Goal: Task Accomplishment & Management: Complete application form

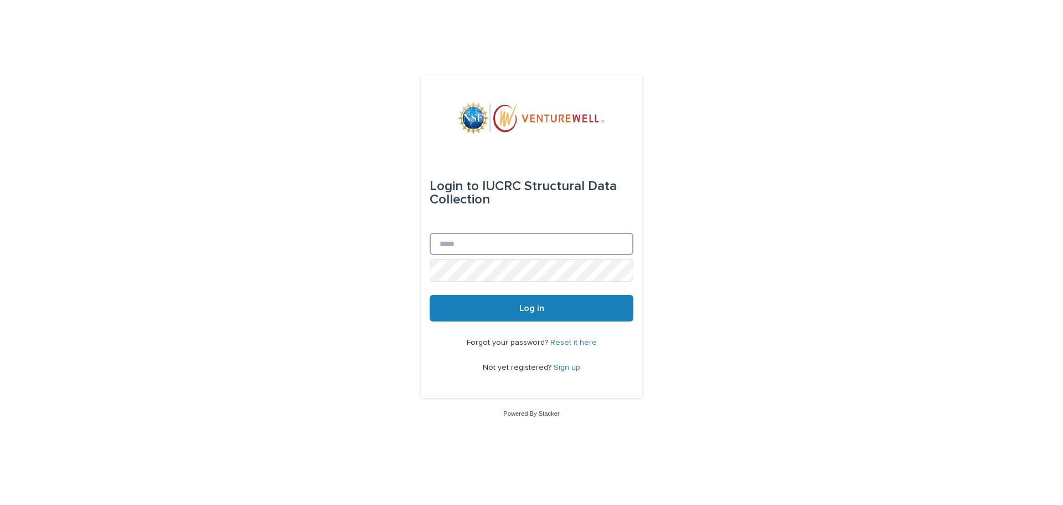
click at [460, 240] on input "Email" at bounding box center [532, 244] width 204 height 22
type input "**********"
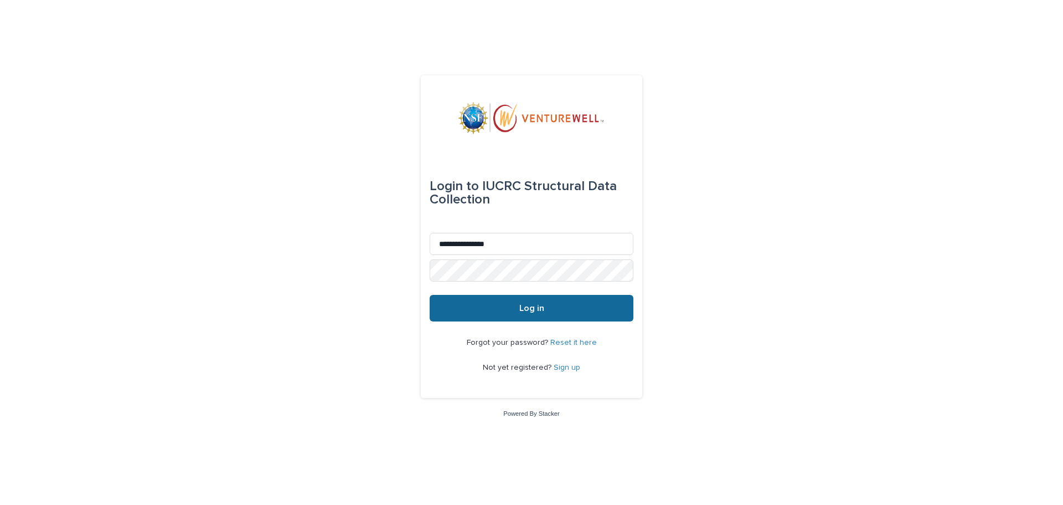
click at [536, 316] on button "Log in" at bounding box center [532, 308] width 204 height 27
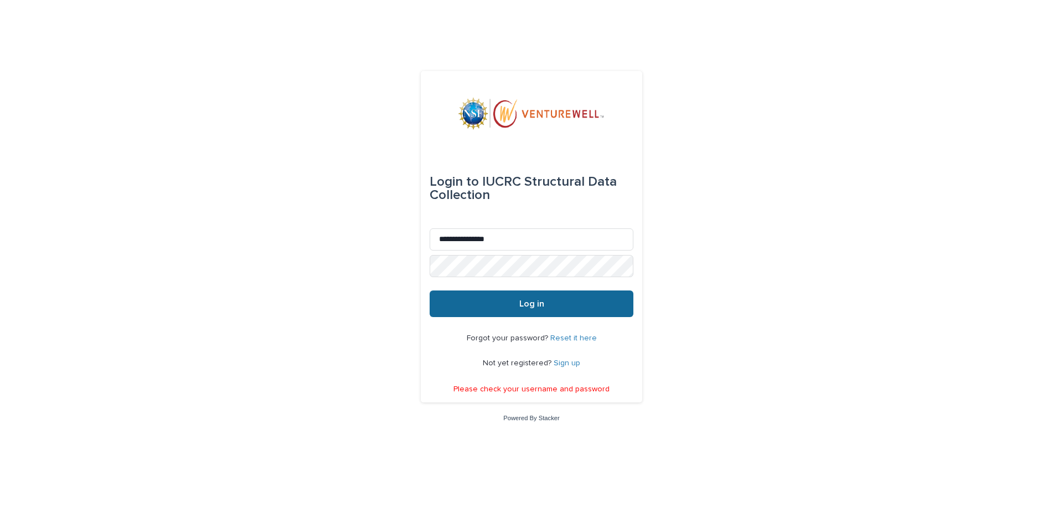
click at [531, 313] on button "Log in" at bounding box center [532, 303] width 204 height 27
click at [425, 265] on div "**********" at bounding box center [532, 236] width 222 height 331
click at [541, 306] on span "Log in" at bounding box center [531, 303] width 25 height 9
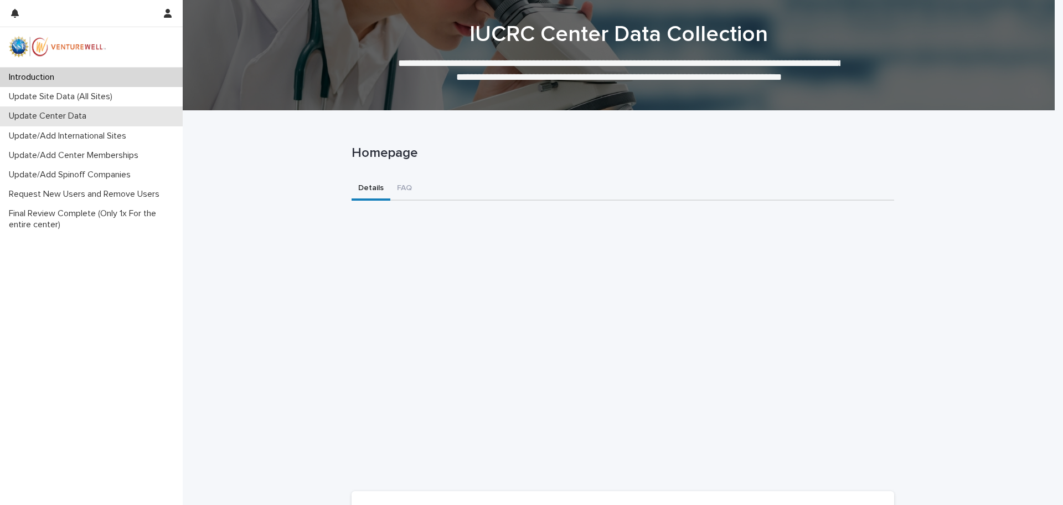
click at [30, 117] on p "Update Center Data" at bounding box center [49, 116] width 91 height 11
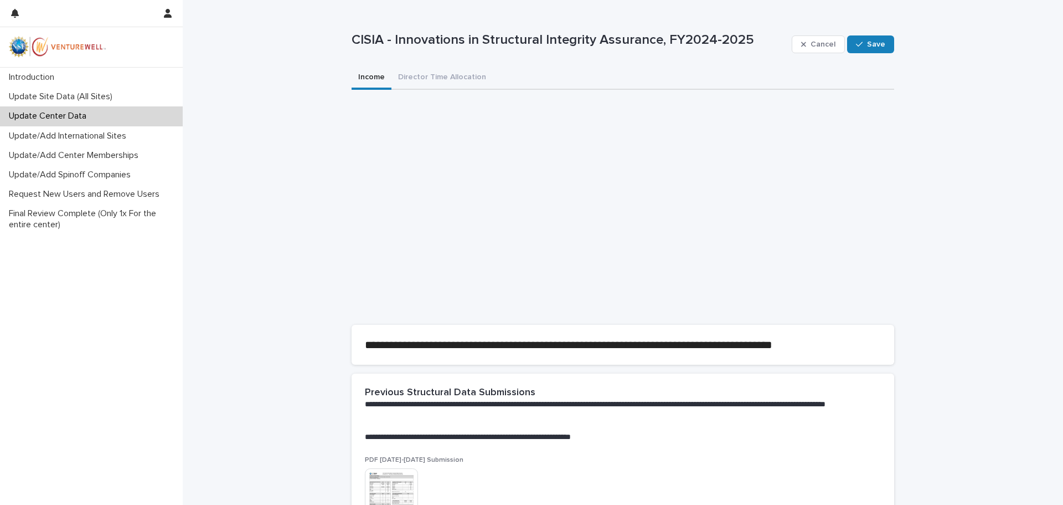
scroll to position [55, 0]
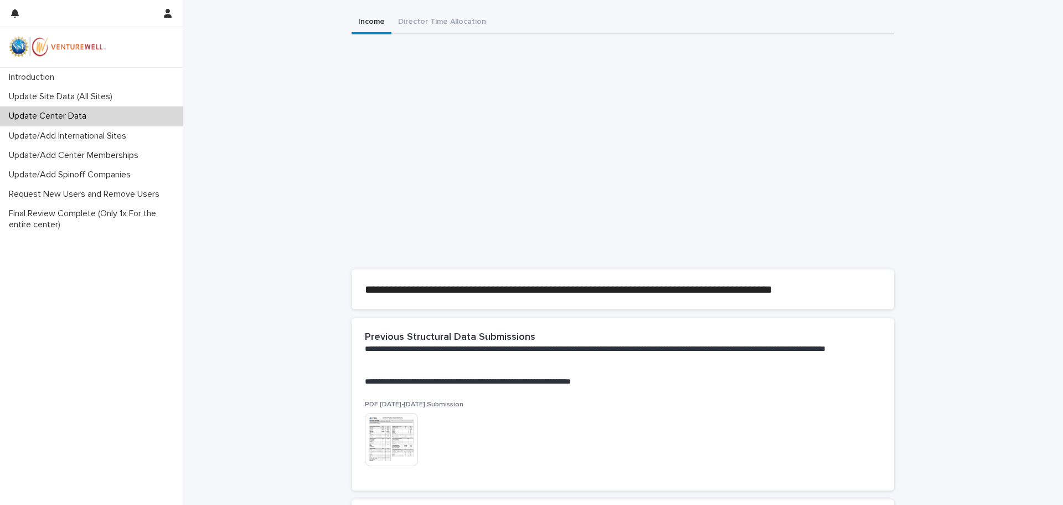
click at [387, 448] on img at bounding box center [391, 439] width 53 height 53
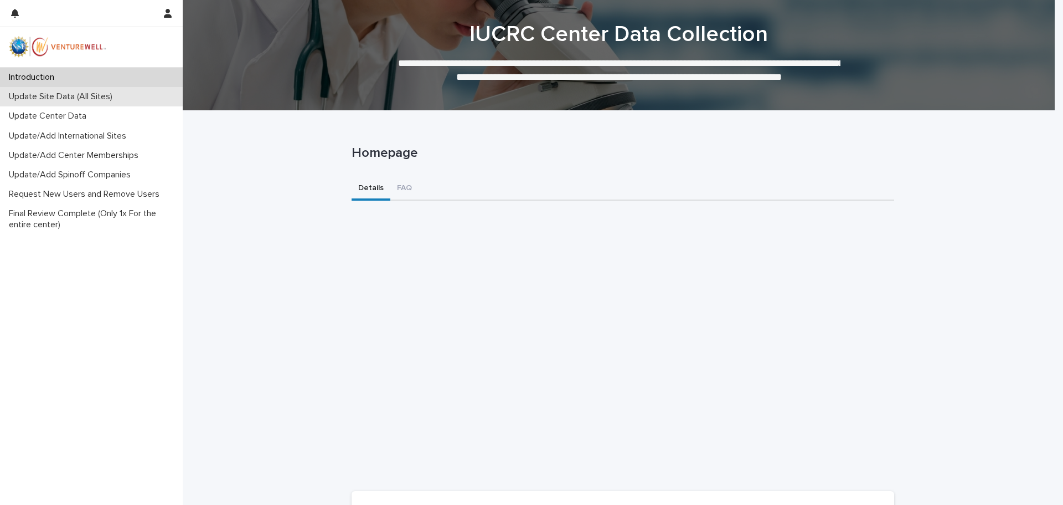
click at [48, 97] on p "Update Site Data (All Sites)" at bounding box center [62, 96] width 117 height 11
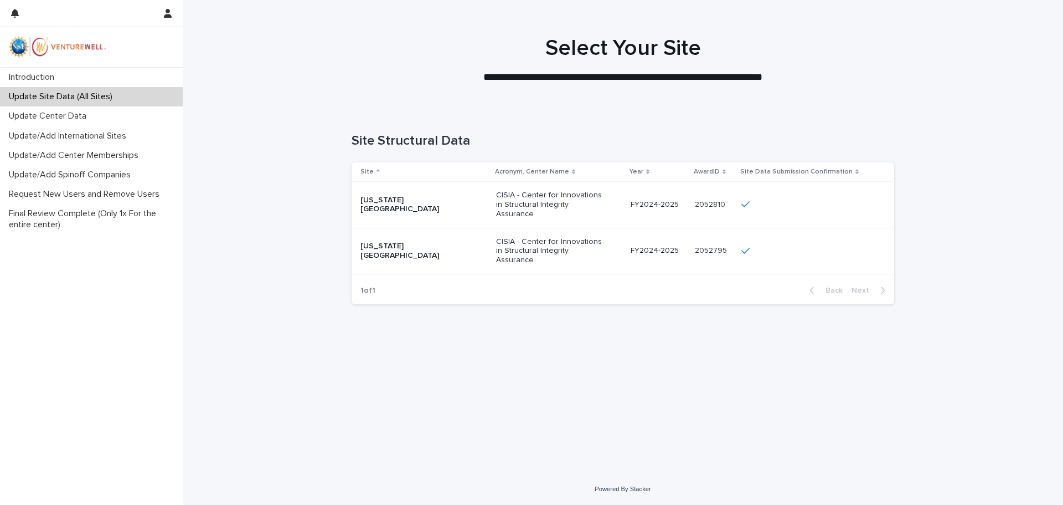
click at [401, 196] on p "[US_STATE][GEOGRAPHIC_DATA]" at bounding box center [416, 205] width 111 height 19
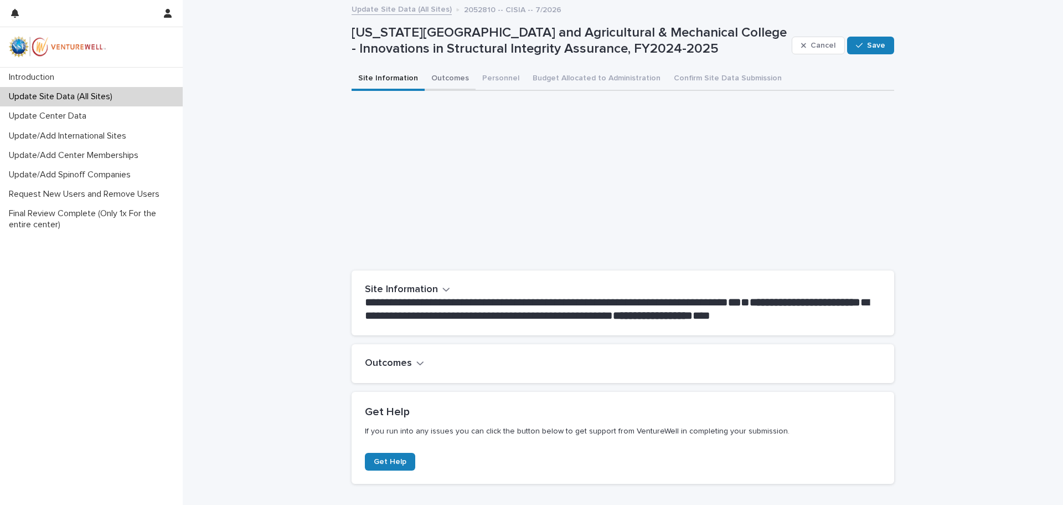
click at [437, 75] on button "Outcomes" at bounding box center [450, 79] width 51 height 23
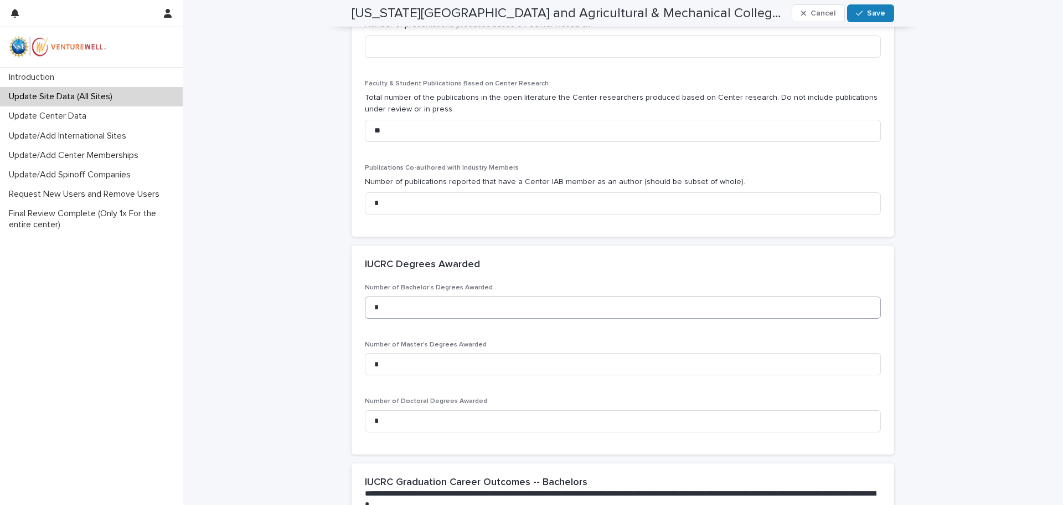
scroll to position [665, 0]
drag, startPoint x: 375, startPoint y: 420, endPoint x: 365, endPoint y: 418, distance: 10.8
click at [365, 418] on input "*" at bounding box center [623, 420] width 516 height 22
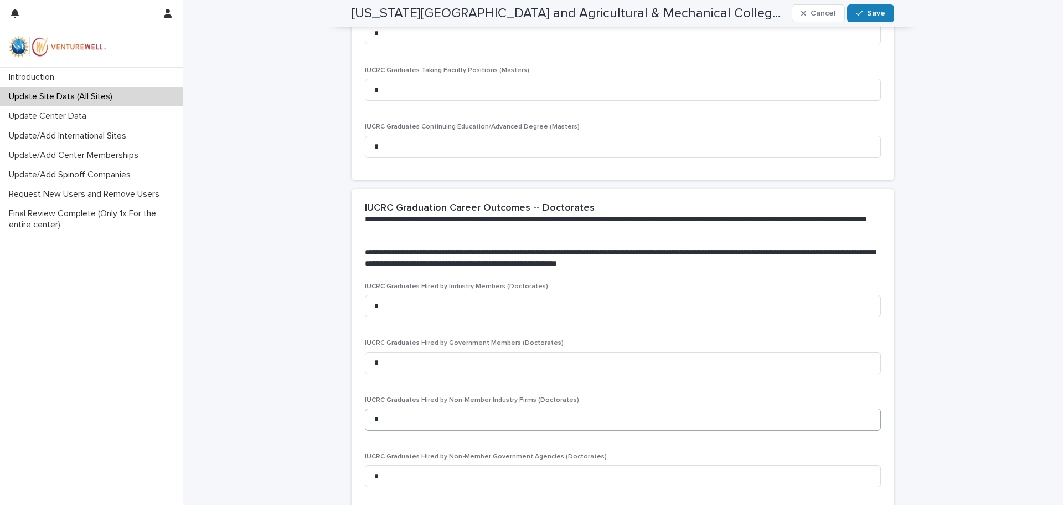
scroll to position [1772, 0]
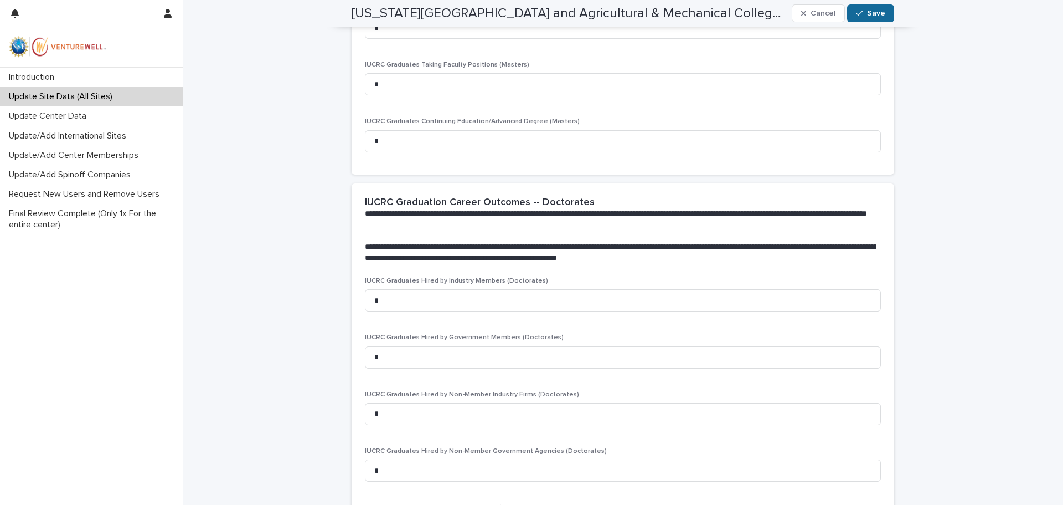
type input "*"
click at [878, 14] on span "Save" at bounding box center [876, 13] width 18 height 8
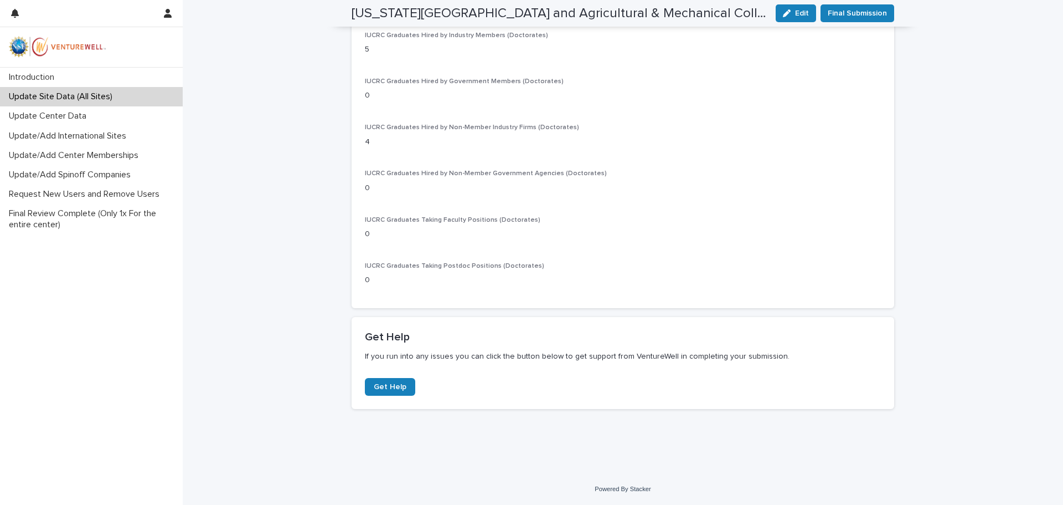
scroll to position [1719, 0]
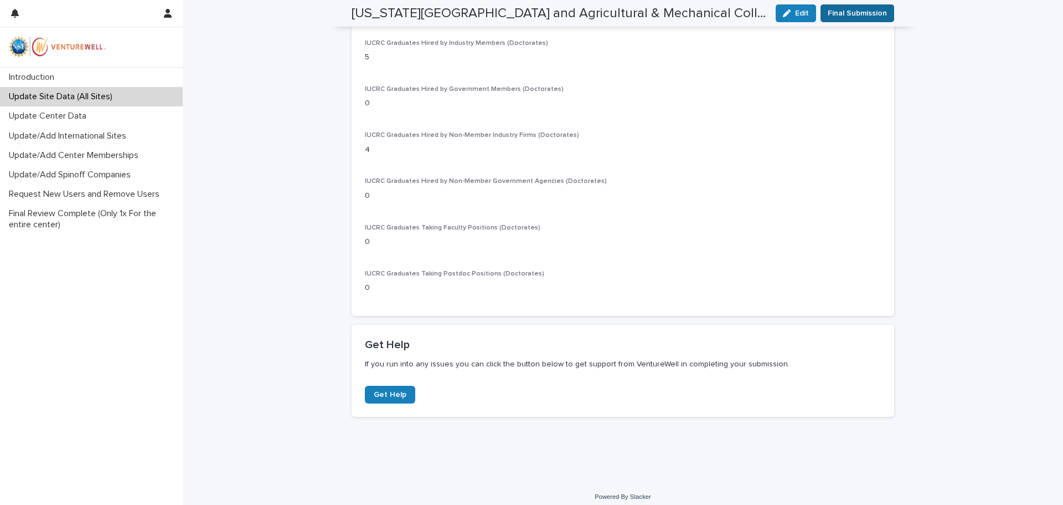
click at [856, 17] on span "Final Submission" at bounding box center [857, 13] width 59 height 11
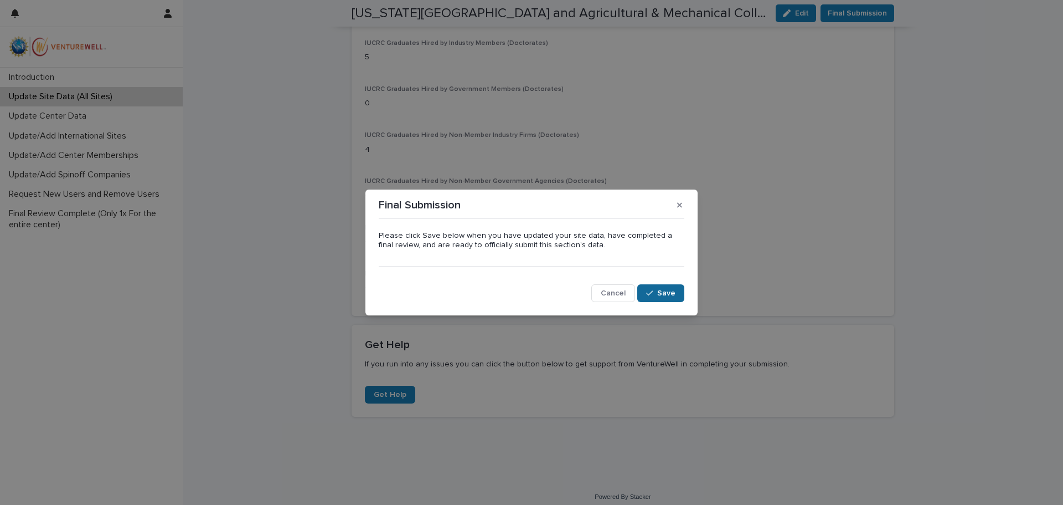
click at [657, 294] on div "button" at bounding box center [651, 293] width 11 height 8
